Goal: Task Accomplishment & Management: Use online tool/utility

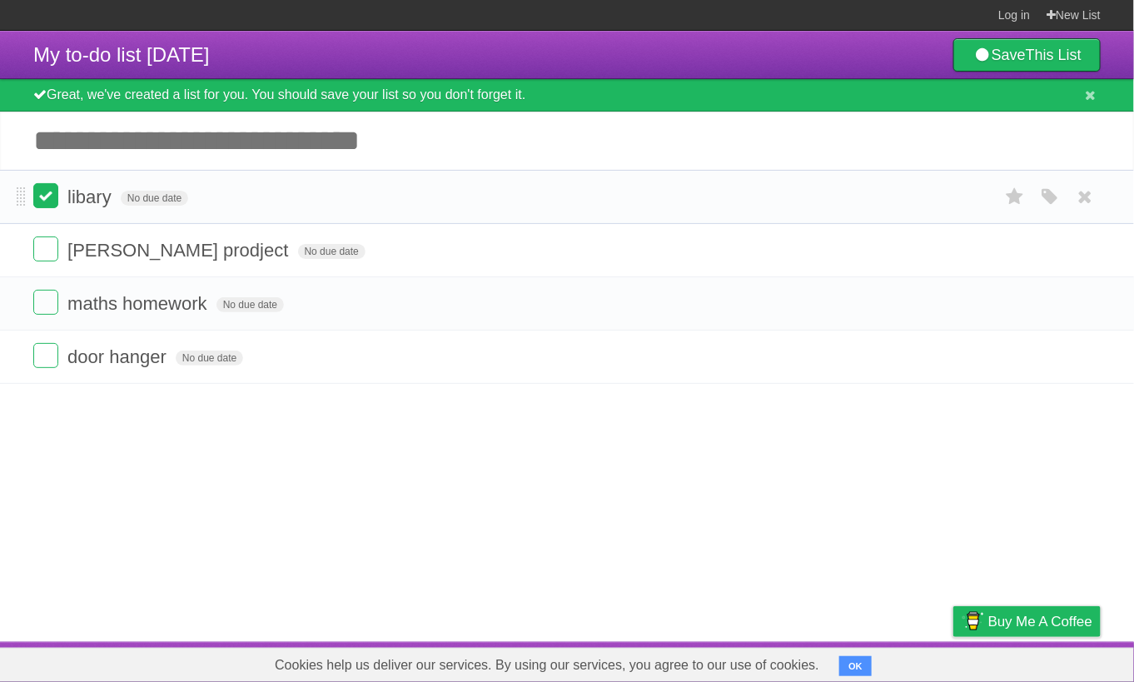
click at [52, 199] on label at bounding box center [45, 195] width 25 height 25
click at [52, 343] on label at bounding box center [45, 355] width 25 height 25
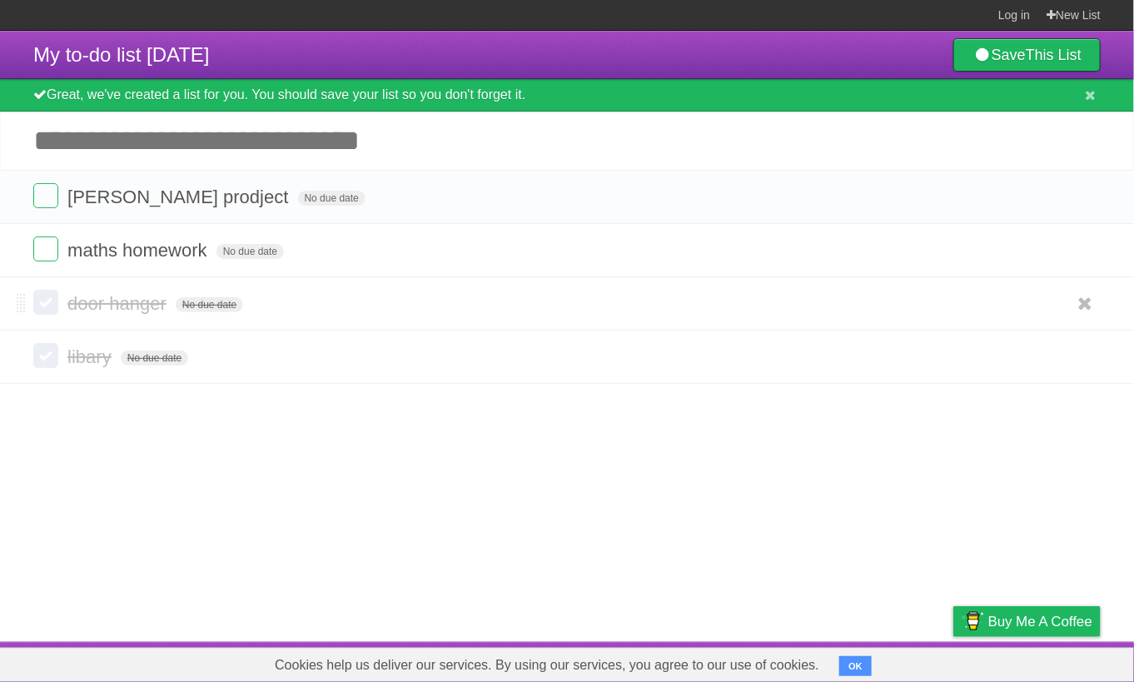
click at [55, 310] on label at bounding box center [45, 302] width 25 height 25
click at [1051, 300] on icon "button" at bounding box center [1049, 304] width 23 height 22
click at [947, 298] on label "Purple" at bounding box center [955, 303] width 18 height 18
click at [869, 304] on label "White" at bounding box center [865, 303] width 18 height 18
click at [829, 301] on form "door hanger No due date White Red Blue Green Purple Orange" at bounding box center [566, 303] width 1067 height 27
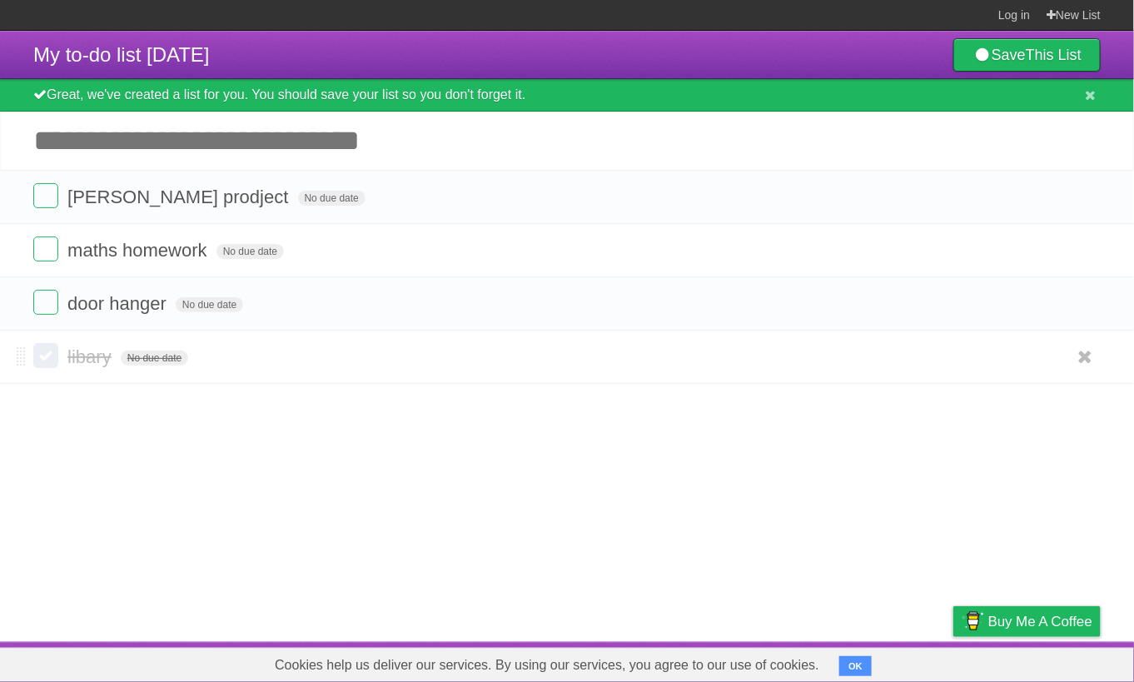
click at [63, 348] on form "libary No due date White Red Blue Green Purple Orange" at bounding box center [566, 356] width 1067 height 27
click at [48, 357] on label at bounding box center [45, 355] width 25 height 25
click at [52, 358] on label at bounding box center [45, 355] width 25 height 25
click at [47, 189] on label at bounding box center [45, 195] width 25 height 25
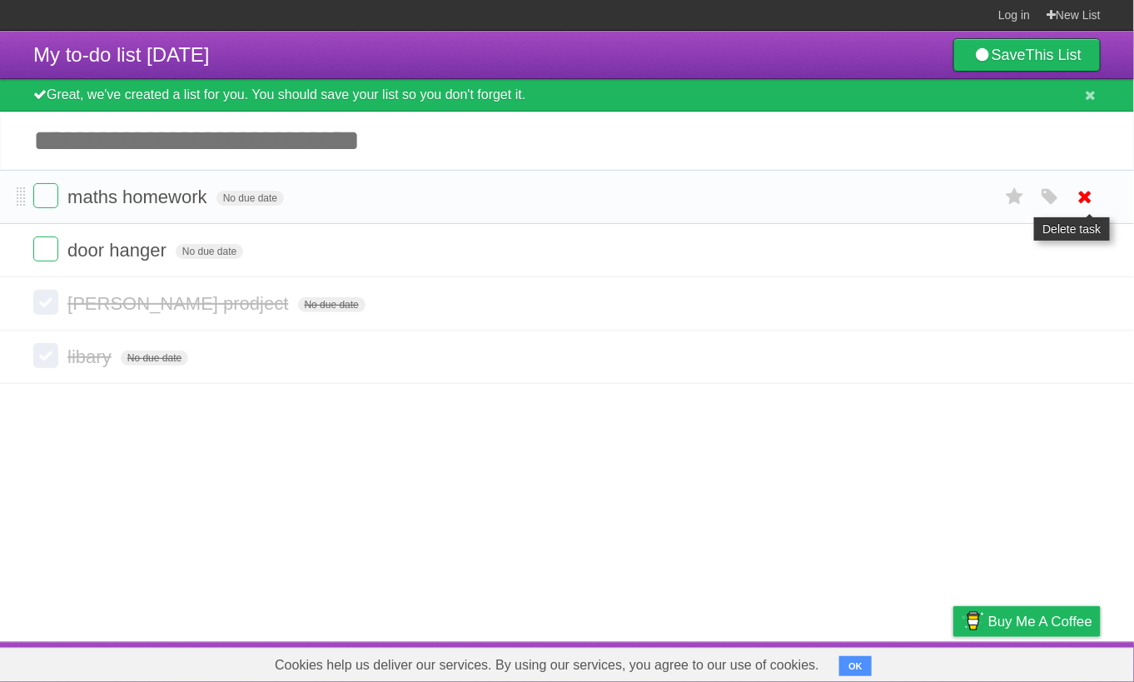
click at [1080, 197] on icon at bounding box center [1085, 196] width 23 height 27
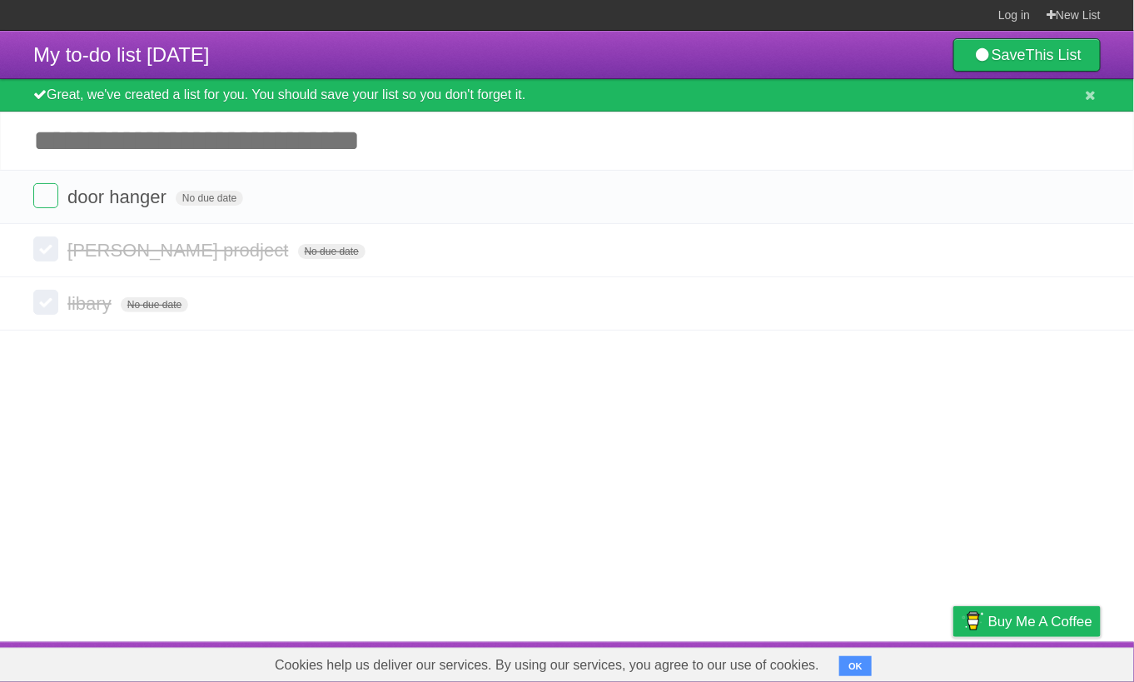
click at [233, 135] on input "Add another task" at bounding box center [567, 141] width 1134 height 58
